Goal: Transaction & Acquisition: Purchase product/service

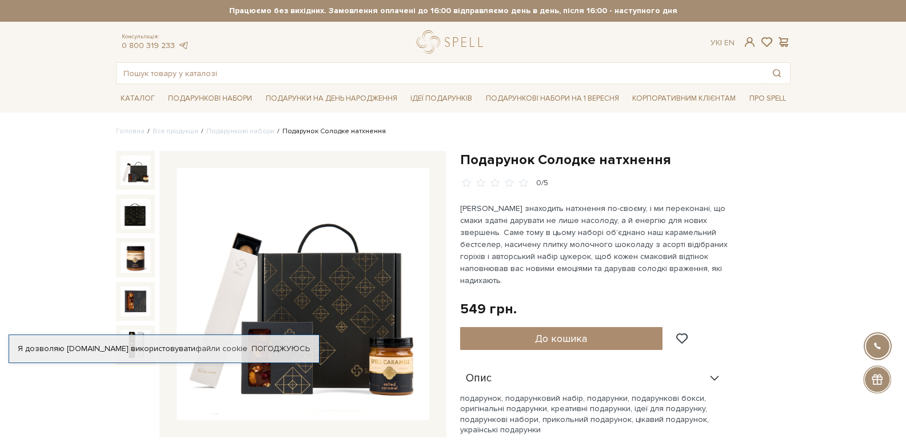
click at [135, 165] on img at bounding box center [136, 171] width 30 height 30
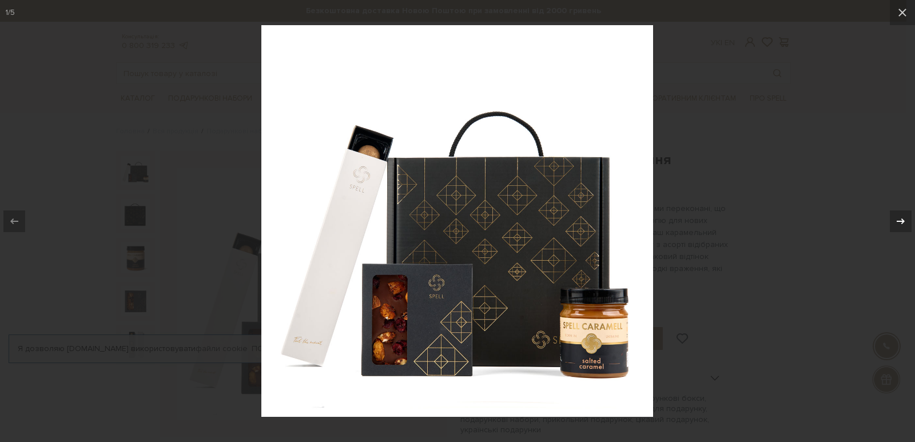
click at [901, 216] on icon at bounding box center [901, 221] width 14 height 14
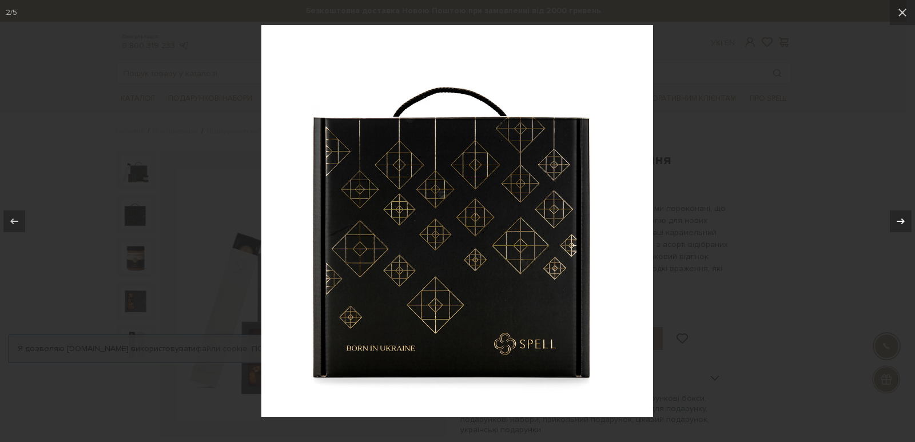
click at [901, 216] on icon at bounding box center [901, 221] width 14 height 14
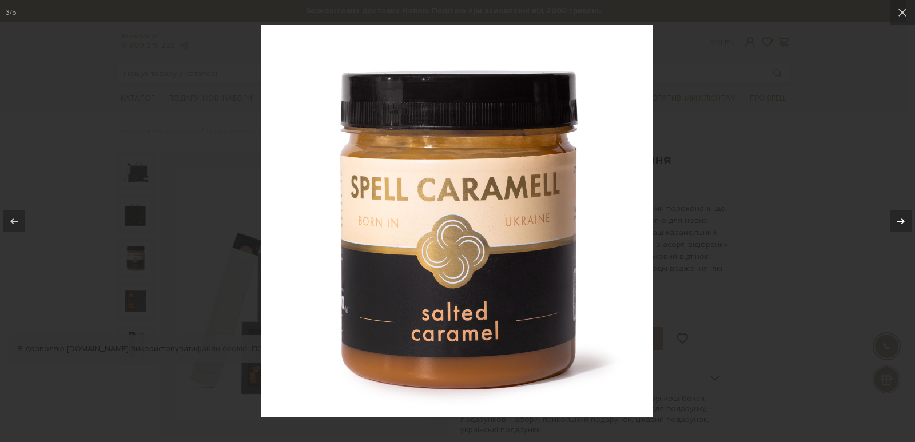
click at [901, 216] on icon at bounding box center [901, 221] width 14 height 14
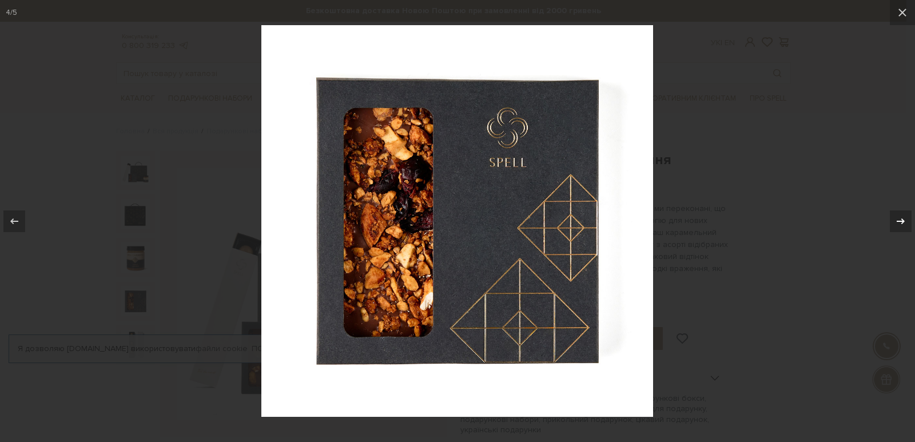
click at [901, 216] on icon at bounding box center [901, 221] width 14 height 14
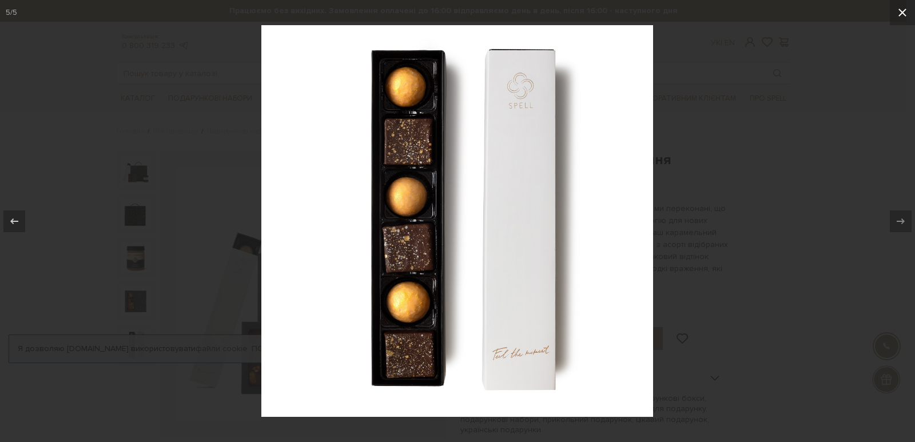
click at [894, 16] on button at bounding box center [902, 12] width 25 height 25
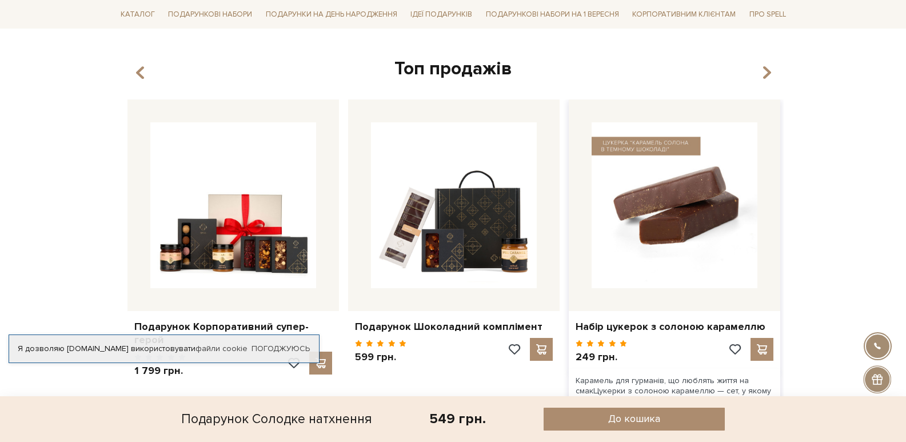
scroll to position [686, 0]
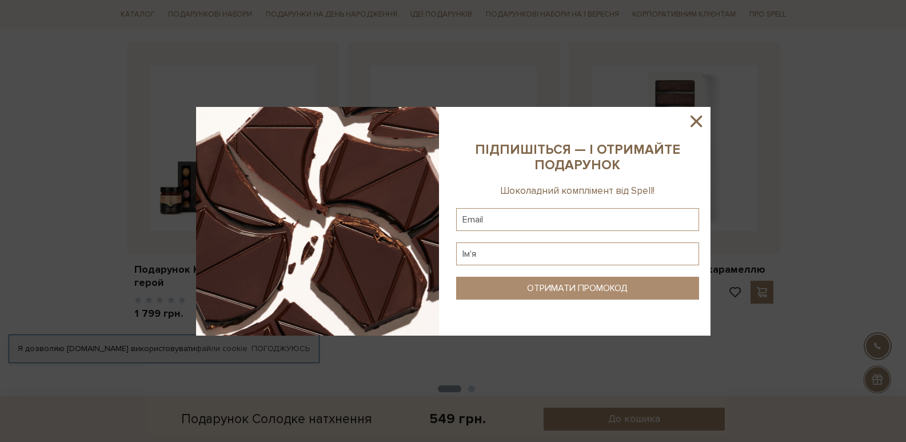
click at [690, 118] on icon at bounding box center [696, 121] width 19 height 19
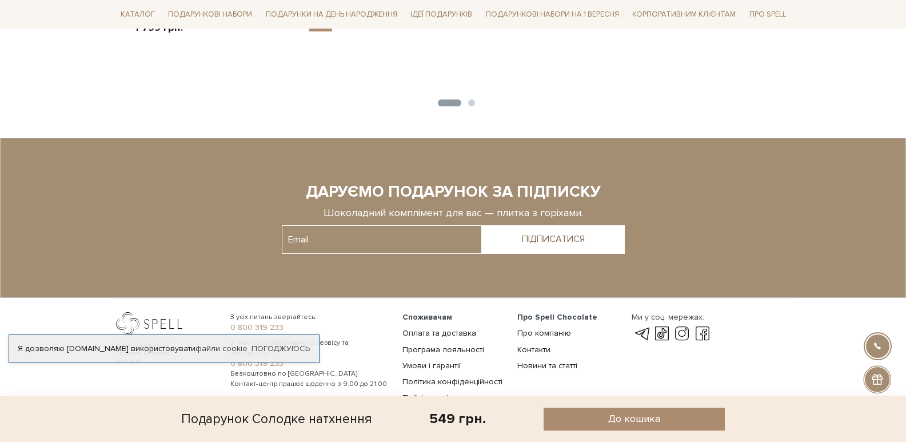
scroll to position [996, 0]
